Goal: Use online tool/utility: Utilize a website feature to perform a specific function

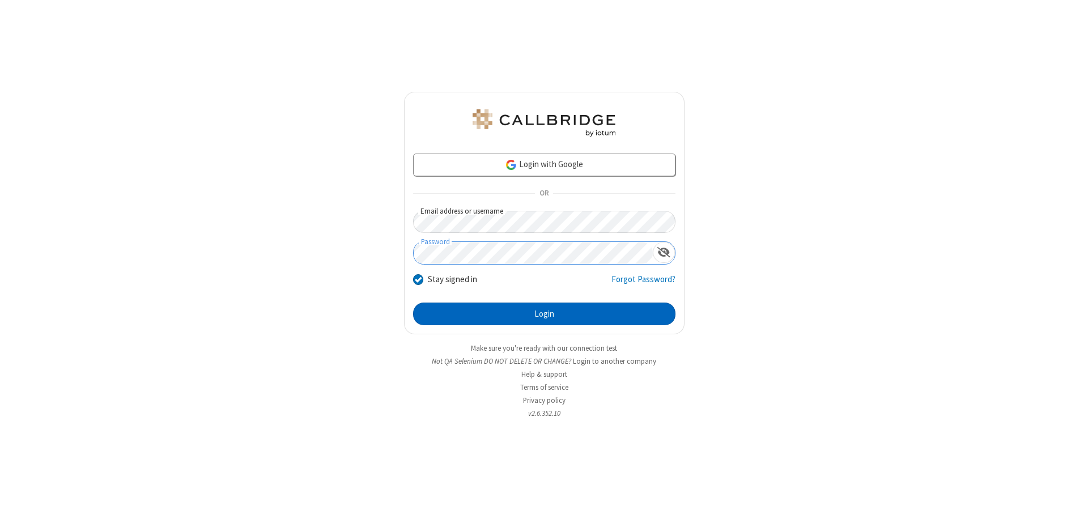
click at [544, 314] on button "Login" at bounding box center [544, 314] width 262 height 23
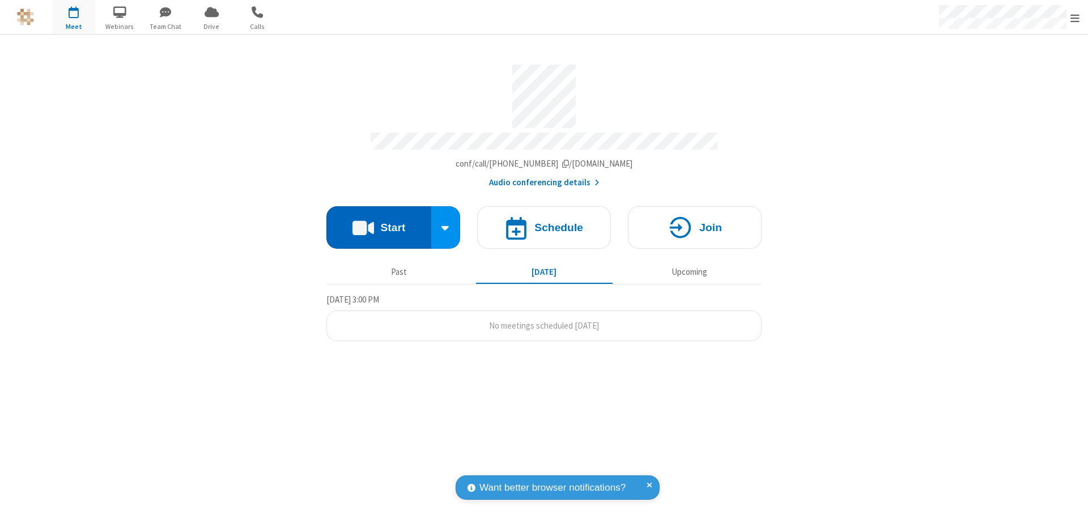
click at [378, 222] on button "Start" at bounding box center [378, 227] width 105 height 42
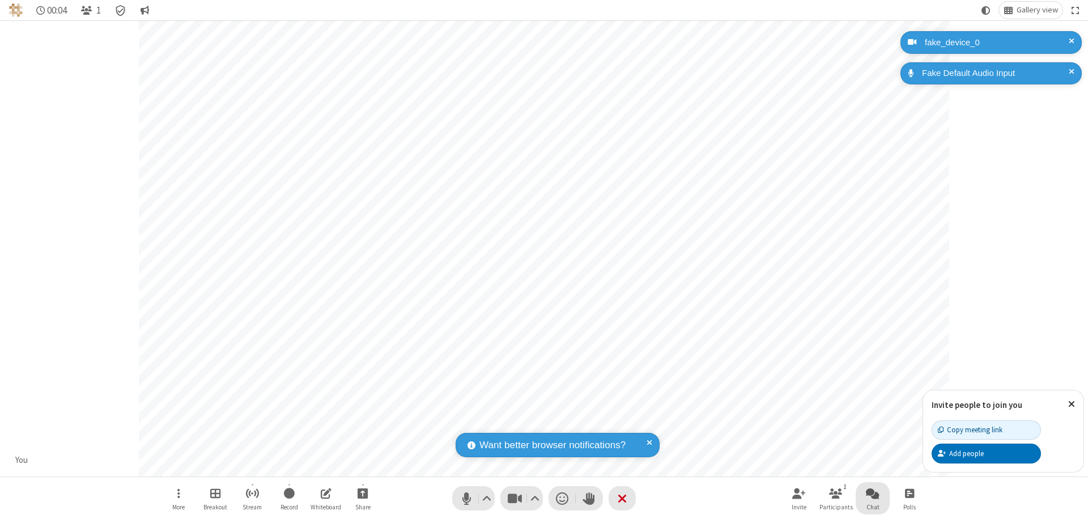
click at [873, 493] on span "Open chat" at bounding box center [873, 493] width 14 height 14
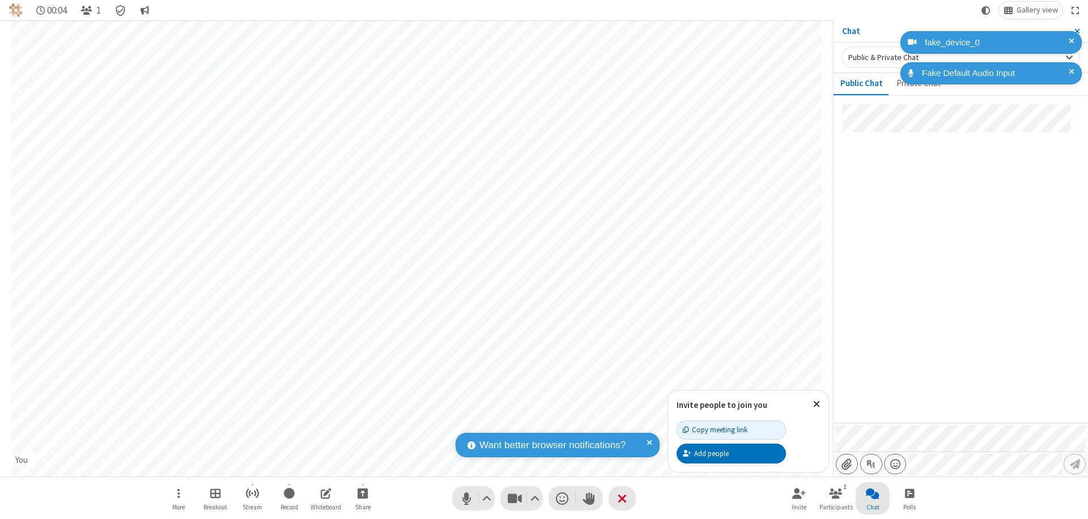
type input "C:\fakepath\doc_test.docx"
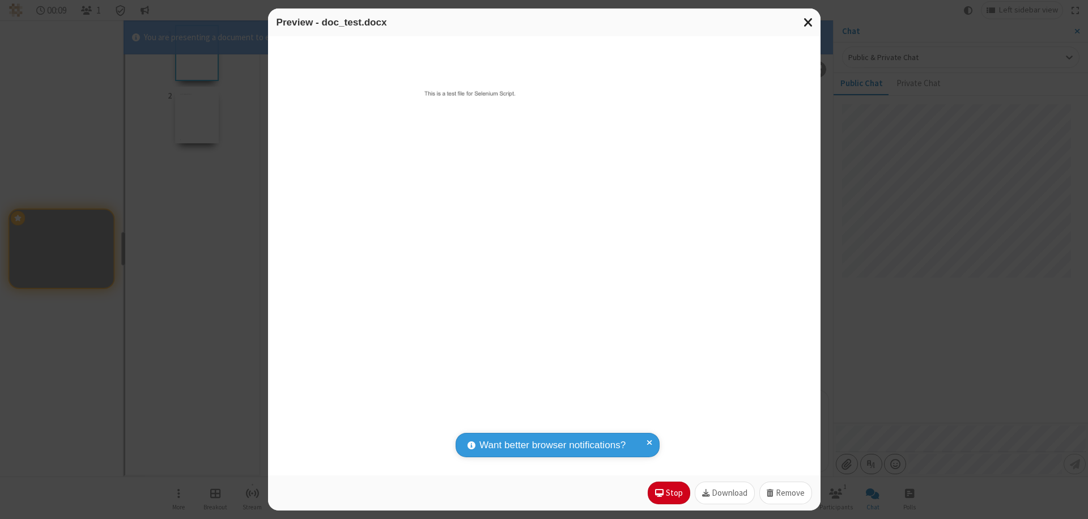
click at [808, 22] on span "Close modal" at bounding box center [808, 22] width 10 height 15
